Goal: Transaction & Acquisition: Purchase product/service

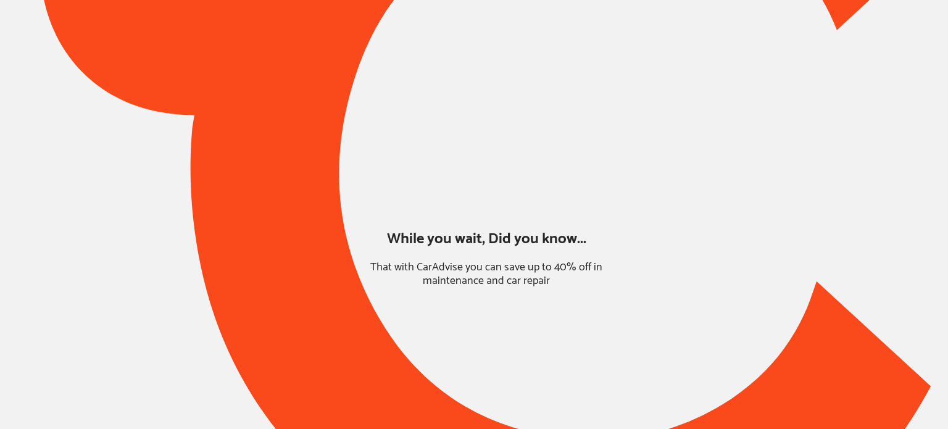
type input "*****"
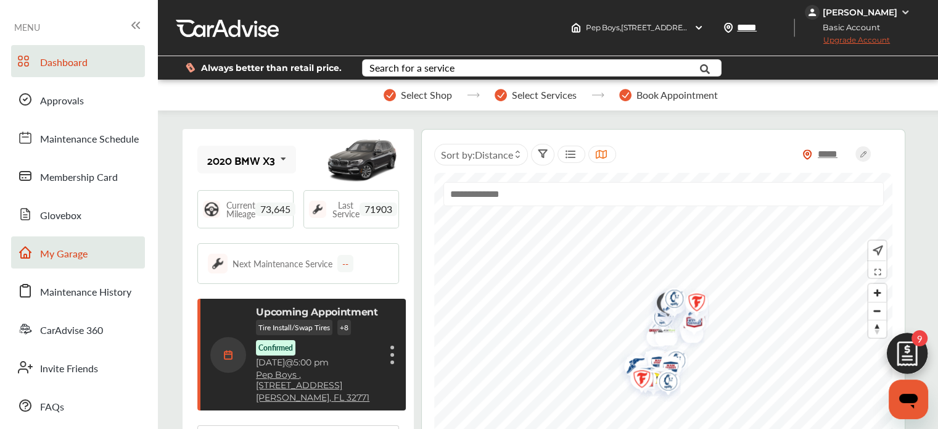
click at [83, 265] on link "My Garage" at bounding box center [78, 252] width 134 height 32
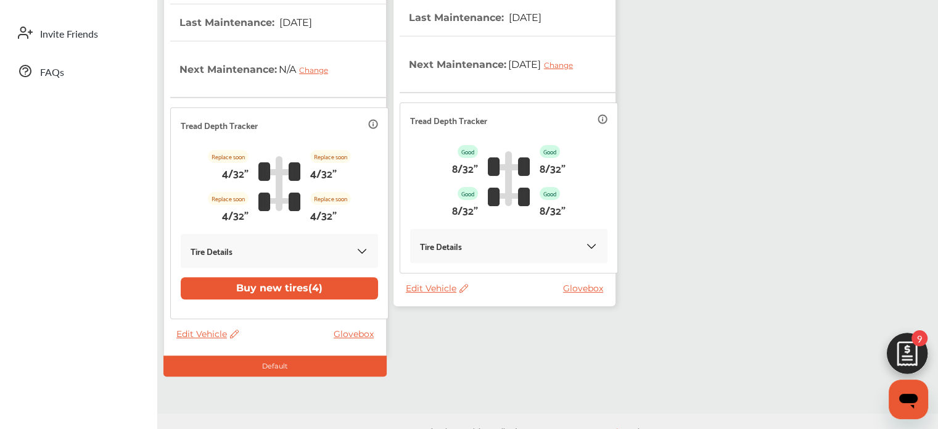
scroll to position [352, 0]
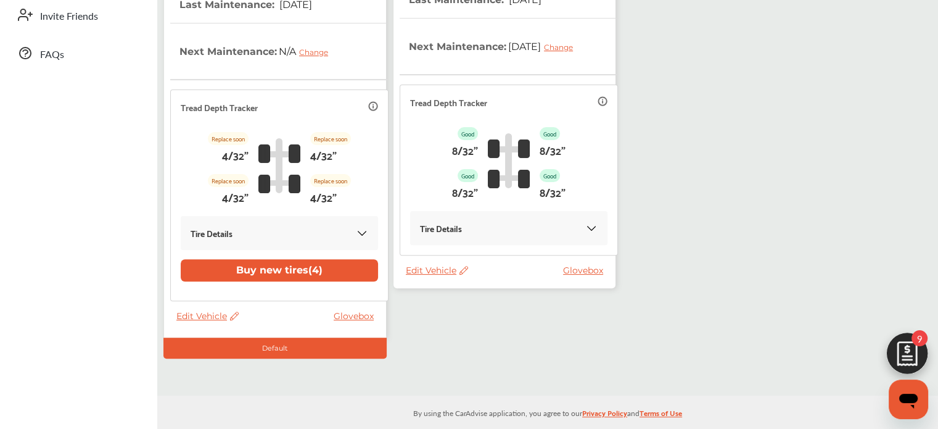
click at [446, 268] on span "Edit Vehicle" at bounding box center [437, 270] width 62 height 11
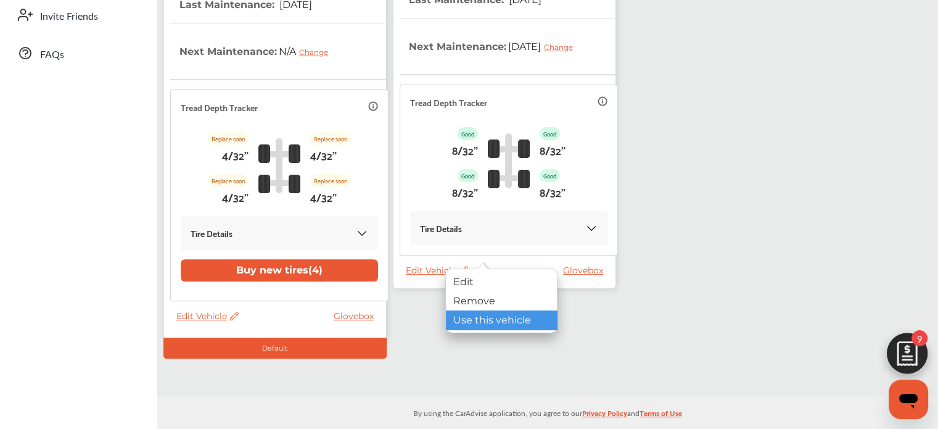
click at [469, 318] on div "Use this vehicle" at bounding box center [501, 319] width 111 height 19
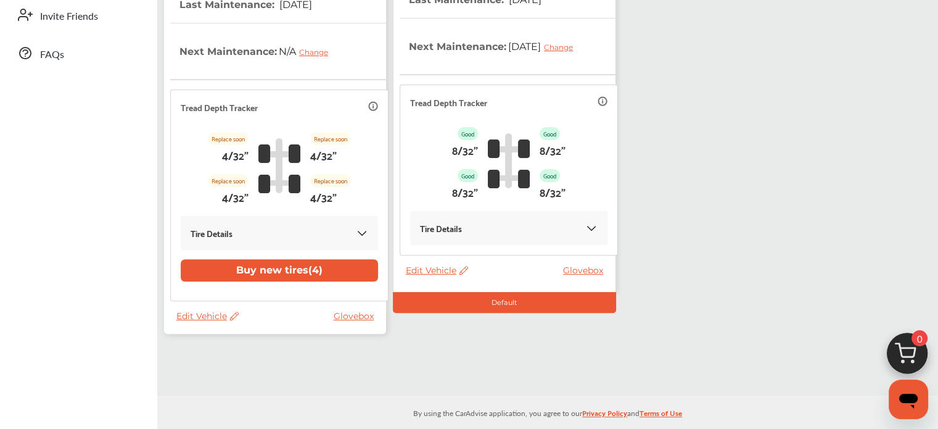
scroll to position [46, 0]
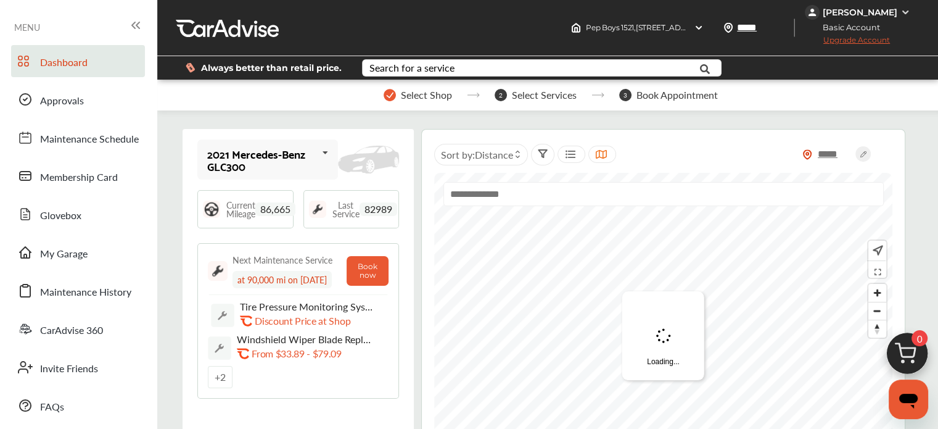
click at [906, 350] on img at bounding box center [907, 356] width 59 height 59
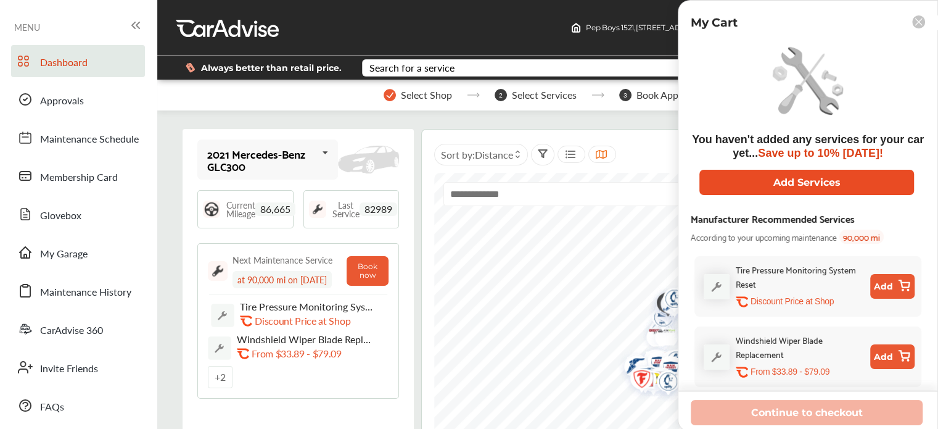
click at [793, 175] on button "Add Services" at bounding box center [807, 182] width 215 height 25
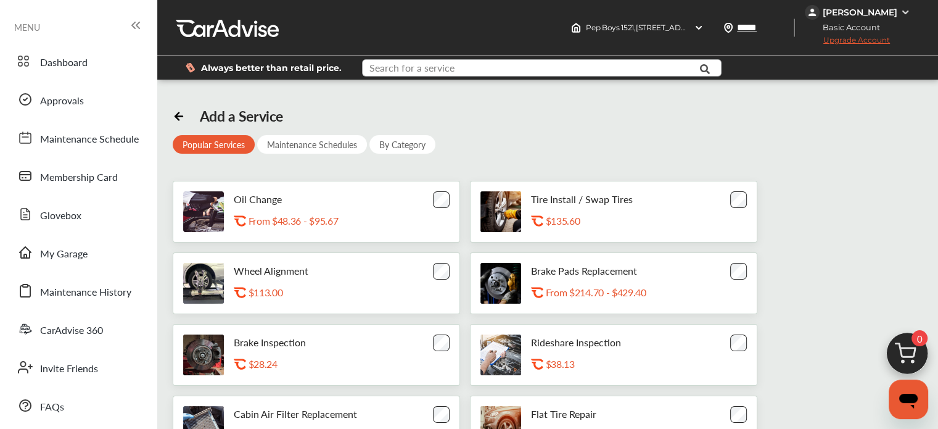
click at [378, 77] on input "text" at bounding box center [530, 69] width 335 height 19
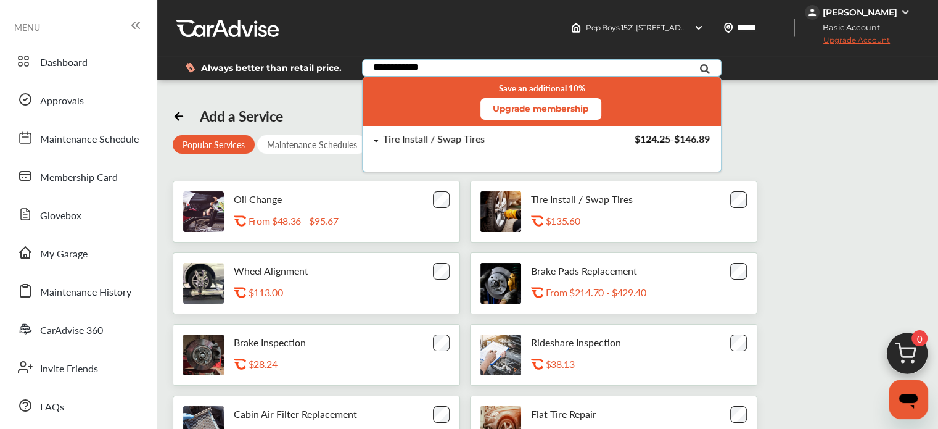
type input "**********"
click at [438, 129] on div "Tire Install / Swap Tires $124.25 - $146.89" at bounding box center [542, 144] width 358 height 36
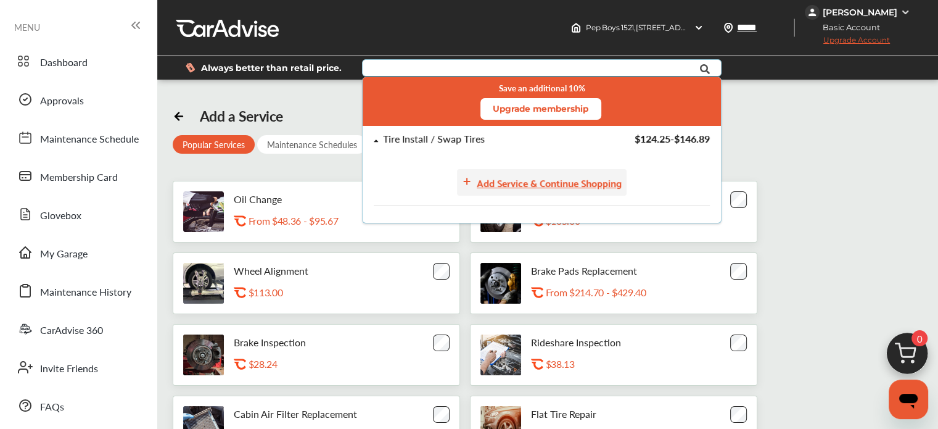
click at [481, 182] on div "Add Service & Continue Shopping" at bounding box center [549, 182] width 145 height 17
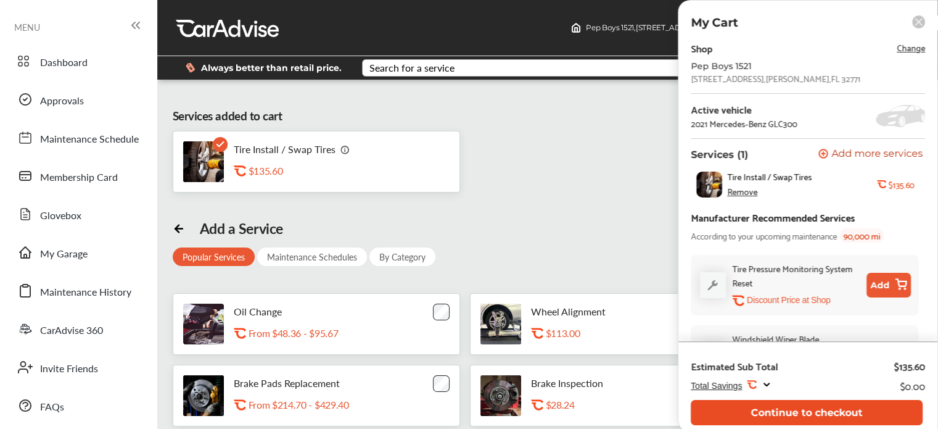
click at [790, 407] on button "Continue to checkout" at bounding box center [807, 412] width 232 height 25
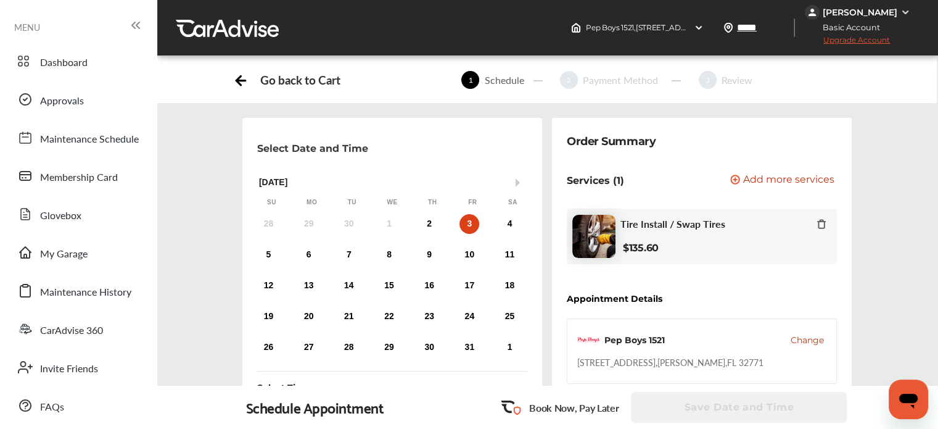
click at [824, 231] on div "Tire Install / Swap Tires $135.60" at bounding box center [724, 236] width 206 height 37
click at [819, 219] on icon at bounding box center [822, 224] width 10 height 10
